Goal: Understand process/instructions

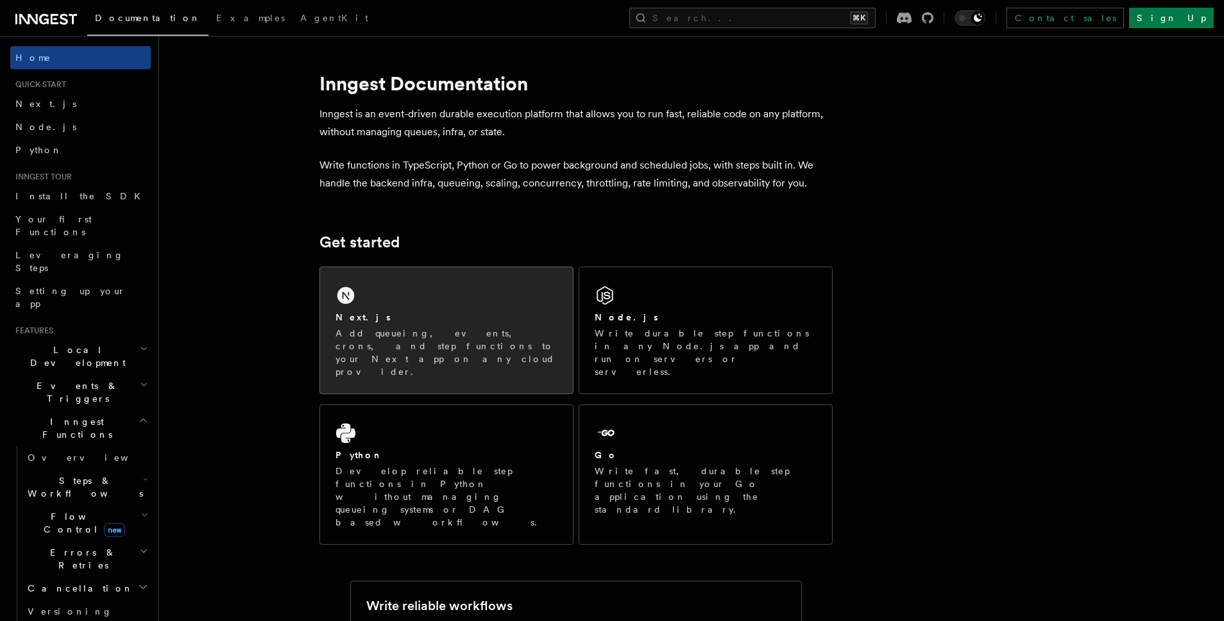
click at [389, 291] on div "Next.js Add queueing, events, crons, and step functions to your Next app on any…" at bounding box center [446, 330] width 253 height 126
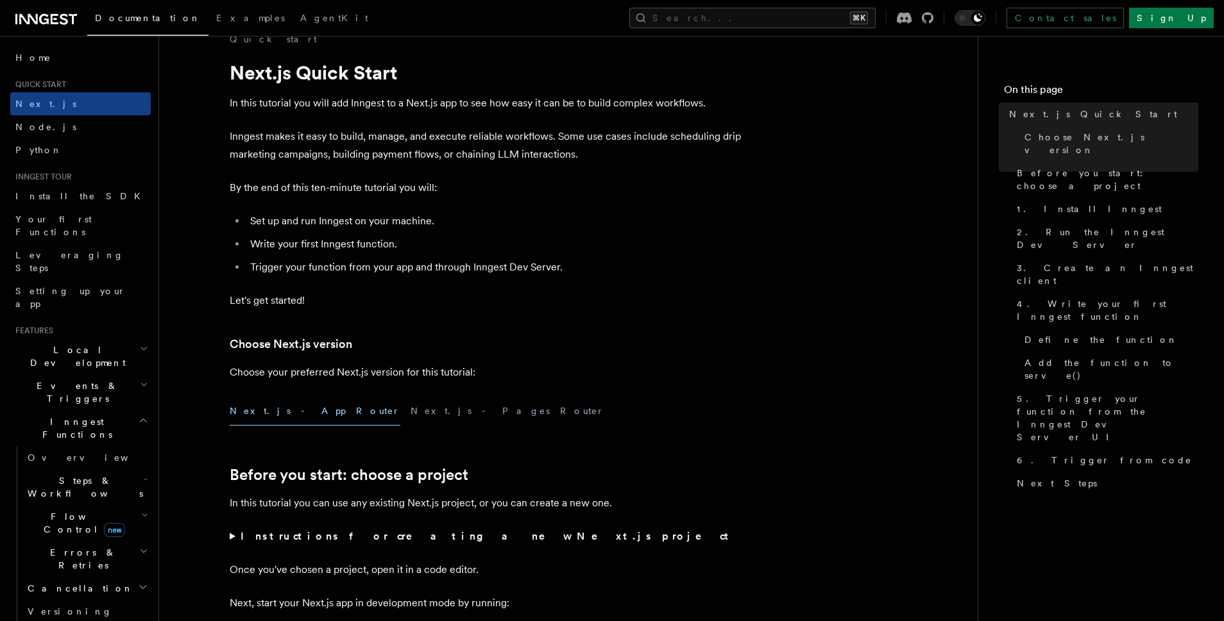
scroll to position [26, 0]
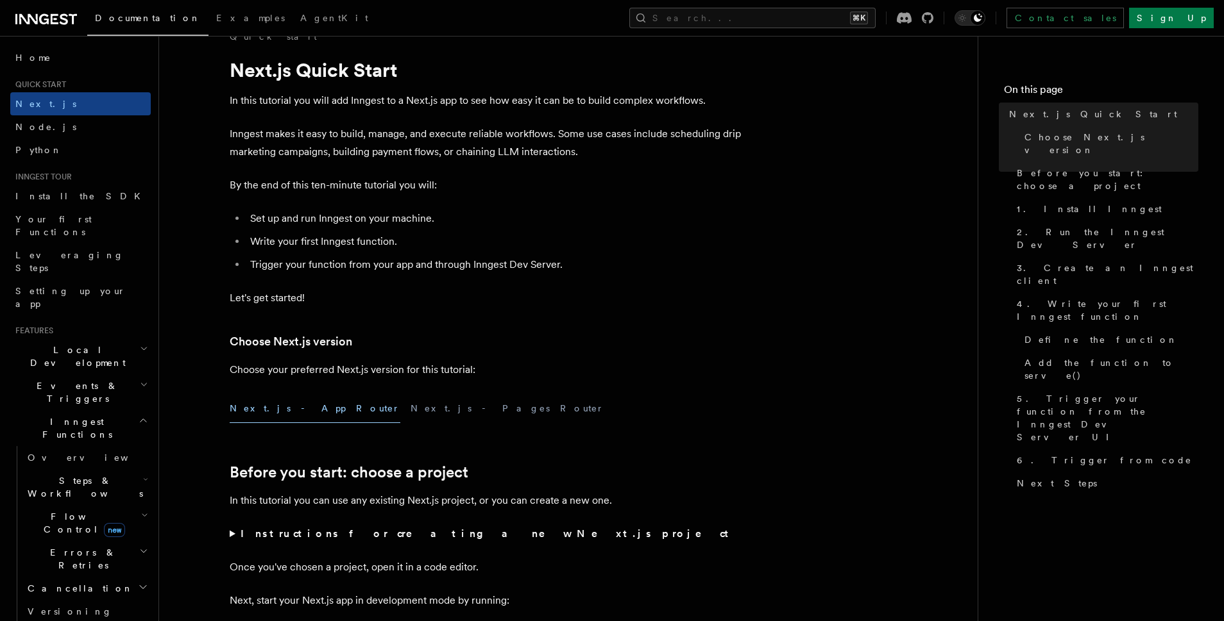
click at [273, 413] on button "Next.js - App Router" at bounding box center [315, 408] width 171 height 29
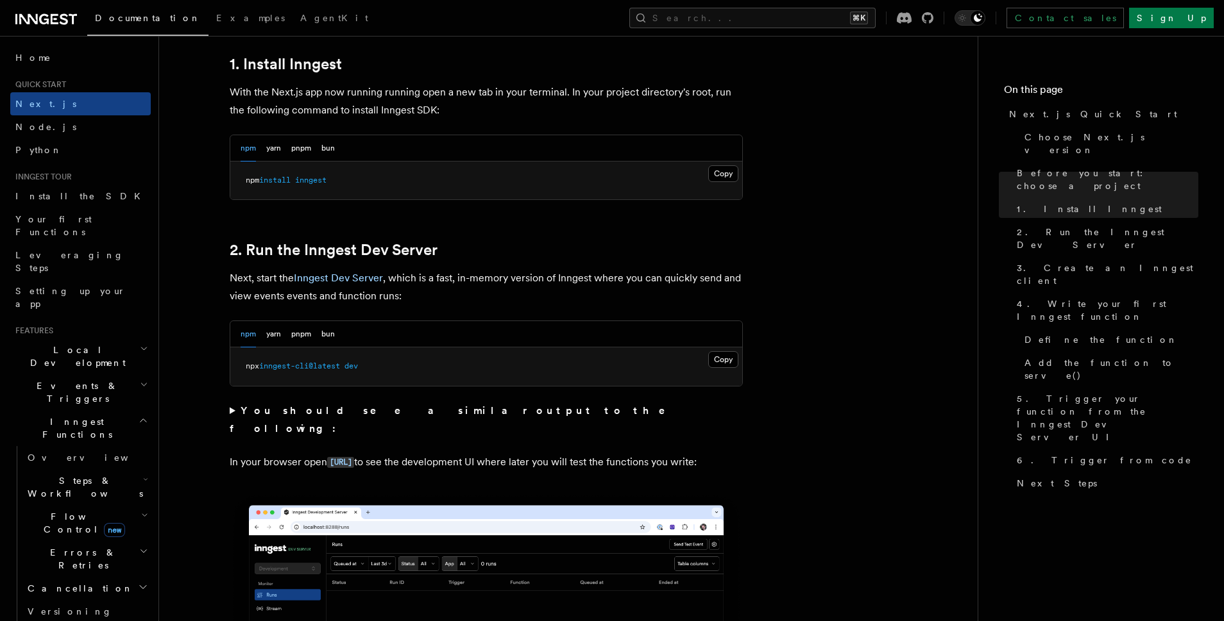
scroll to position [711, 0]
click at [729, 176] on button "Copy Copied" at bounding box center [723, 173] width 30 height 17
click at [721, 362] on button "Copy Copied" at bounding box center [723, 359] width 30 height 17
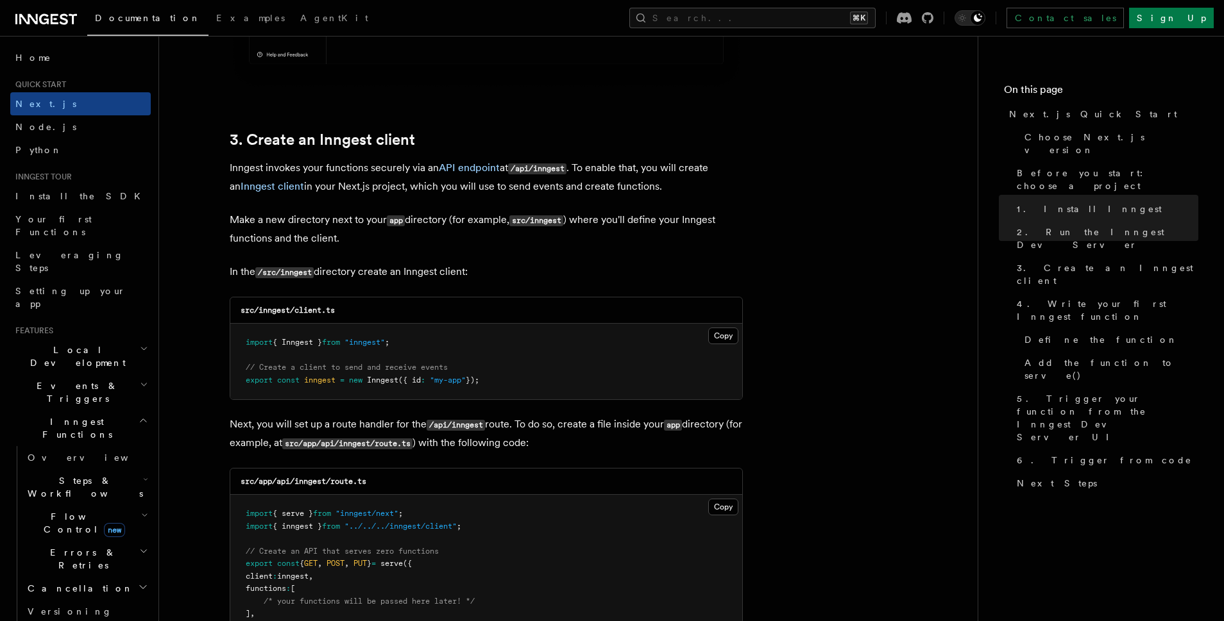
scroll to position [1444, 0]
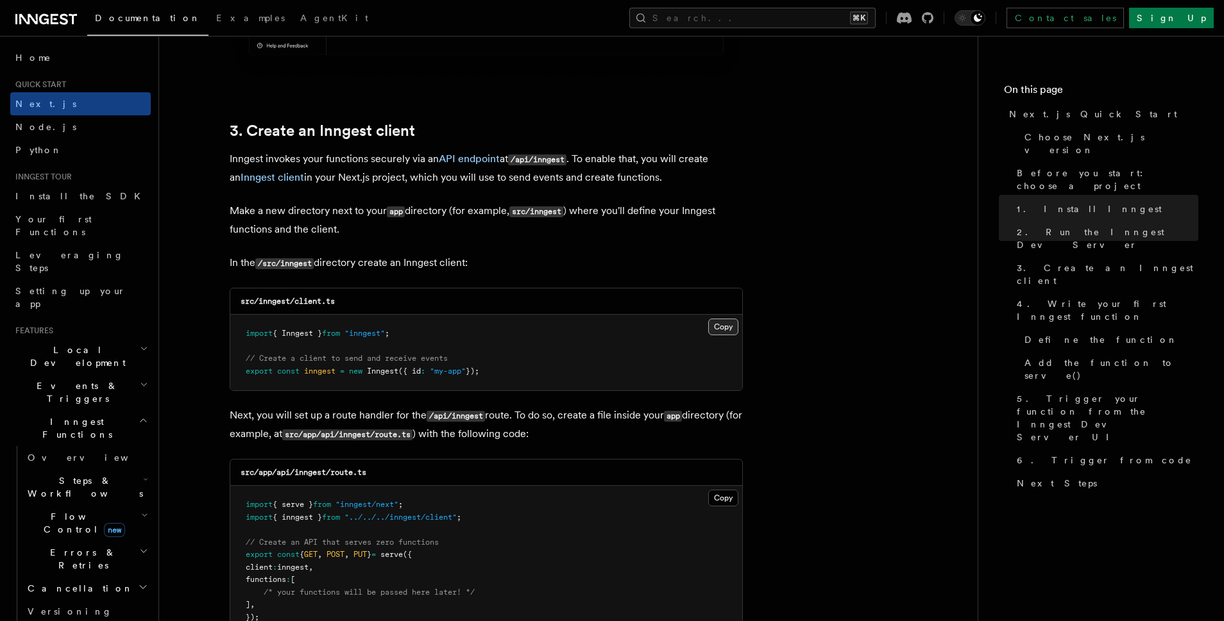
click at [722, 321] on button "Copy Copied" at bounding box center [723, 327] width 30 height 17
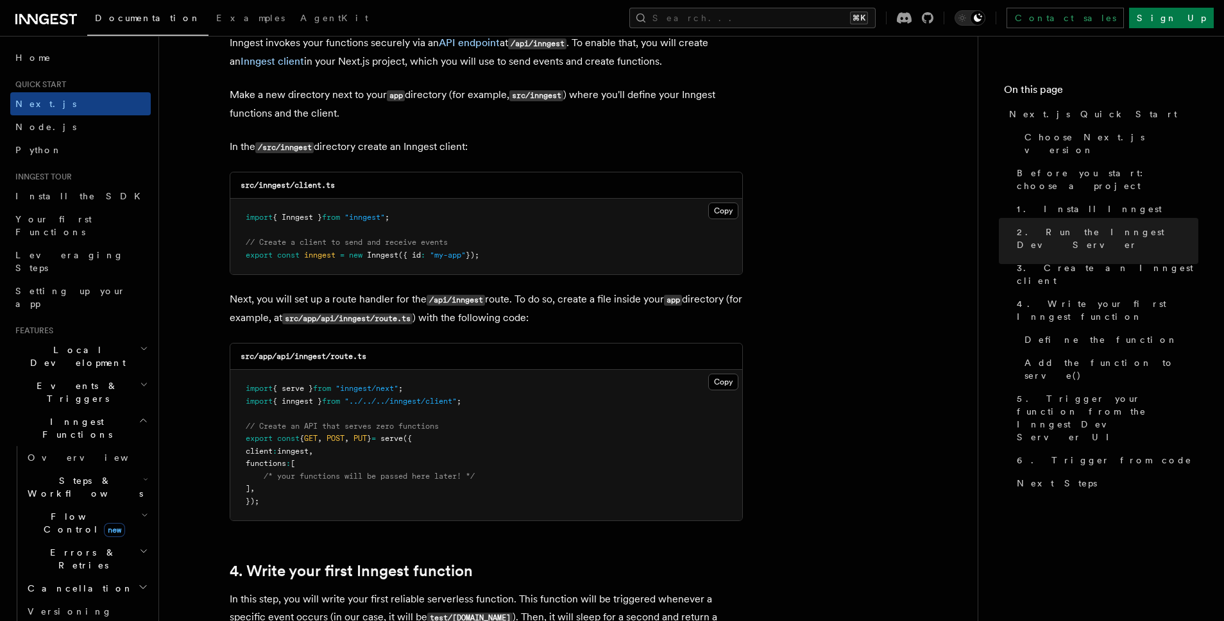
scroll to position [1563, 0]
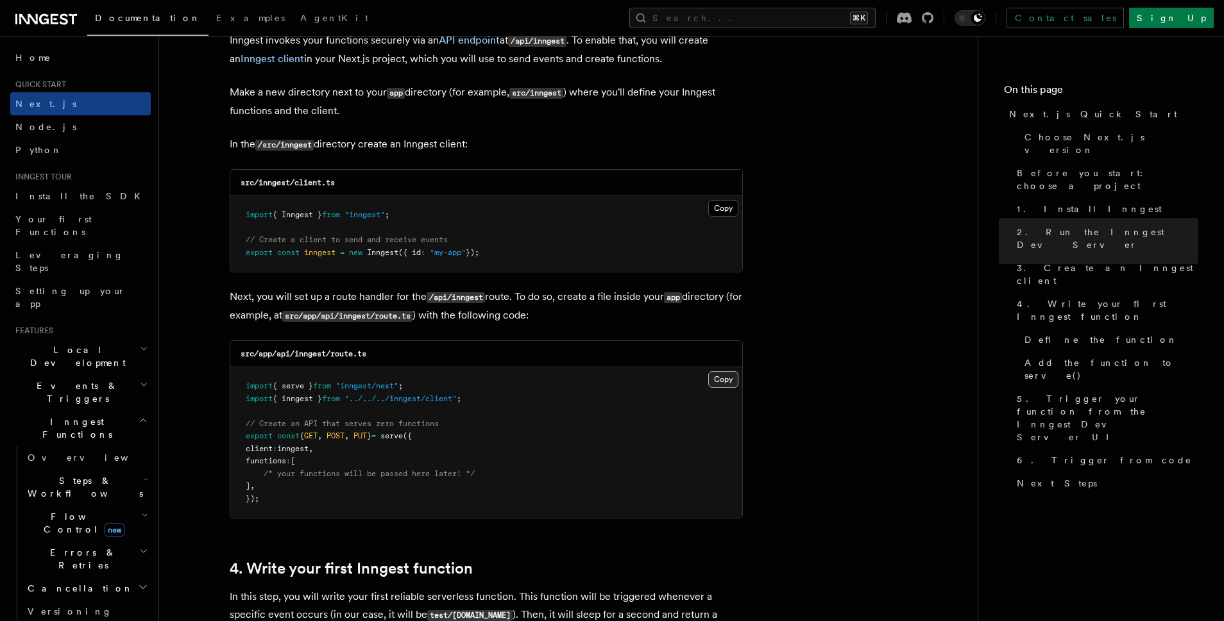
click at [725, 381] on button "Copy Copied" at bounding box center [723, 379] width 30 height 17
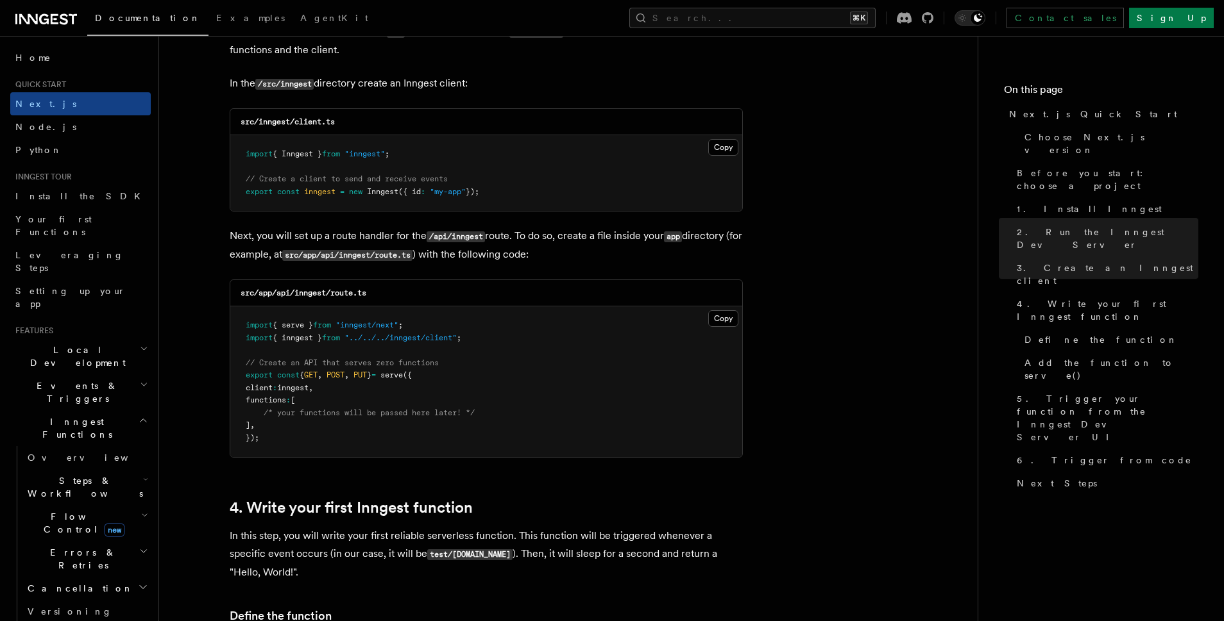
scroll to position [1627, 0]
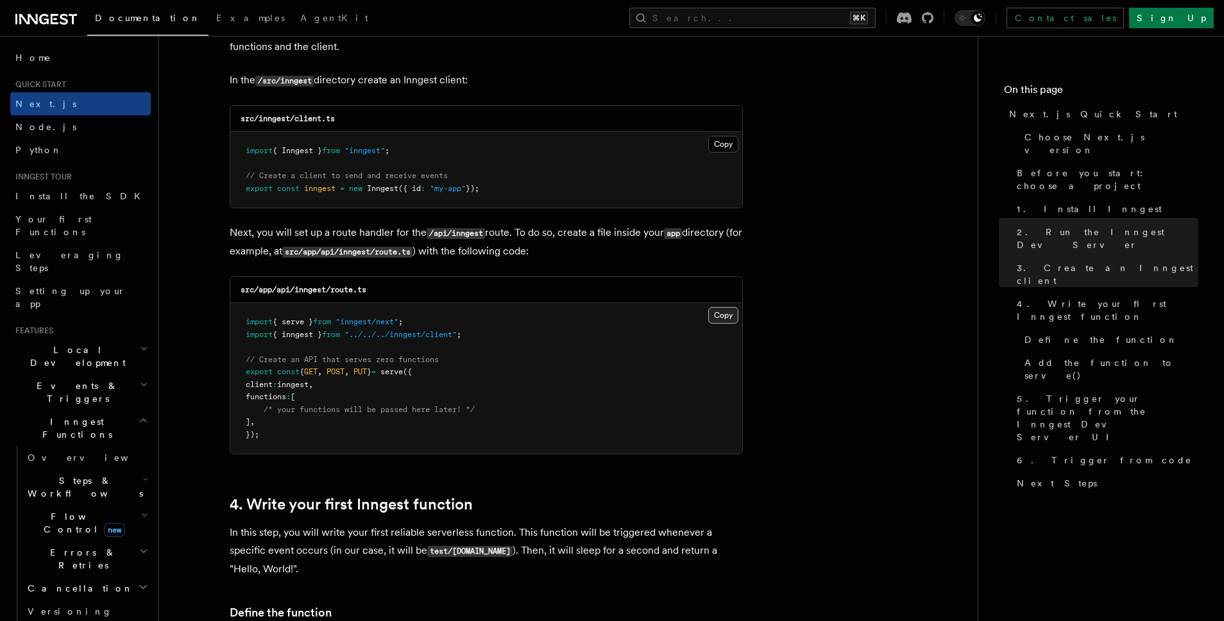
click at [727, 310] on button "Copy Copied" at bounding box center [723, 315] width 30 height 17
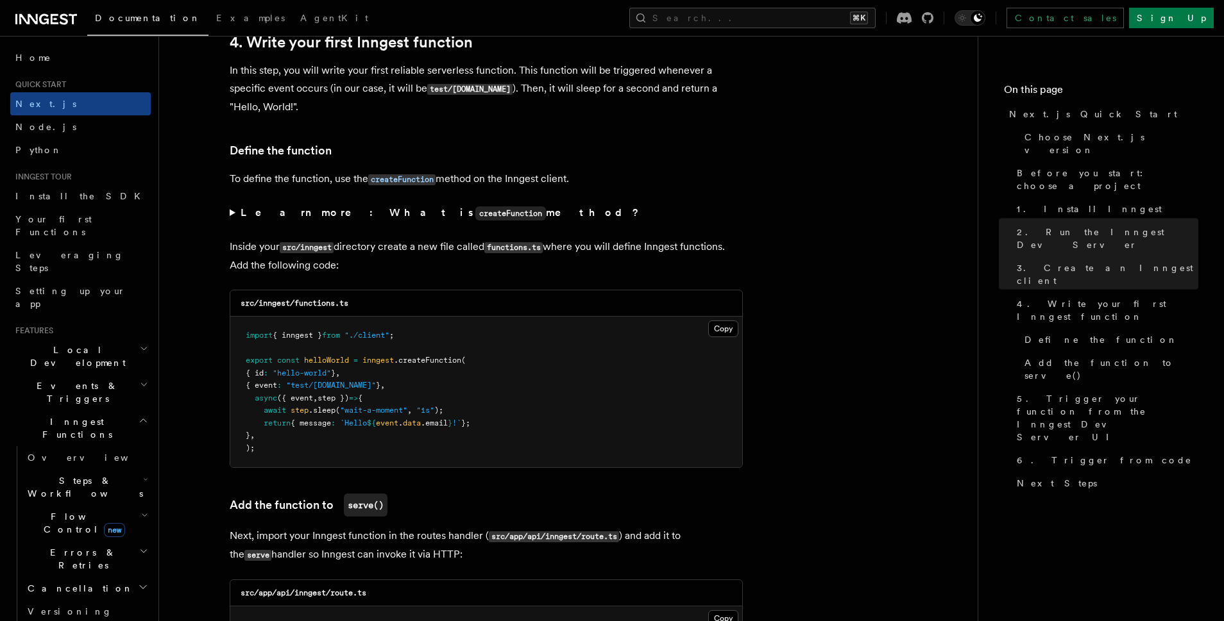
scroll to position [2133, 0]
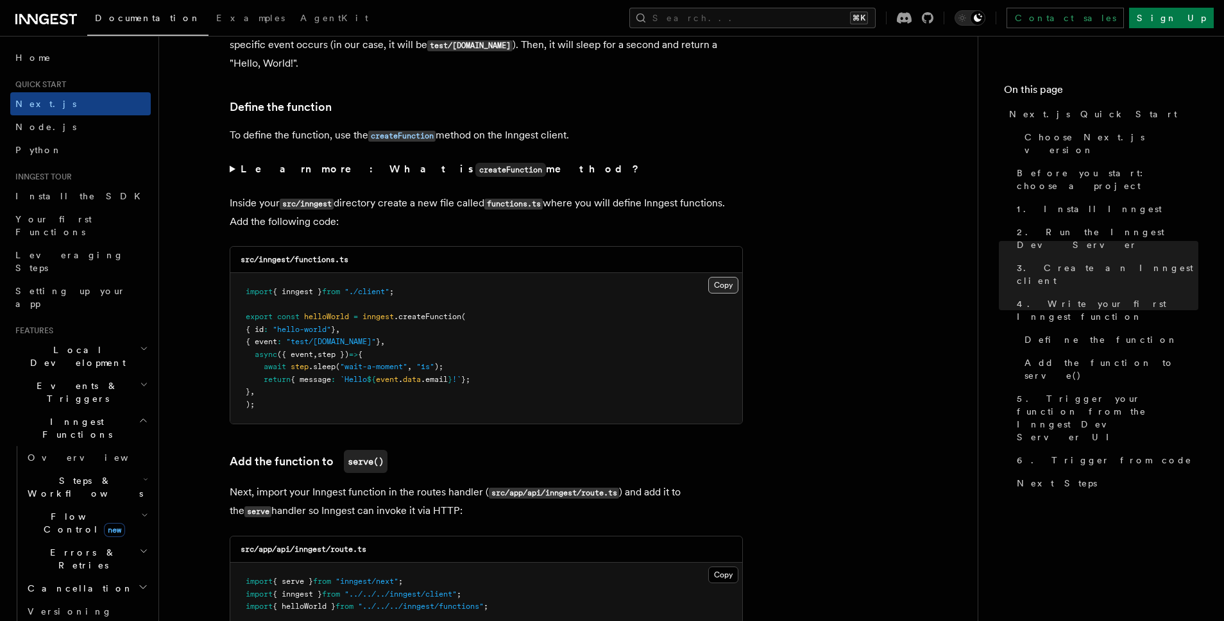
click at [723, 285] on button "Copy Copied" at bounding box center [723, 285] width 30 height 17
